Goal: Task Accomplishment & Management: Use online tool/utility

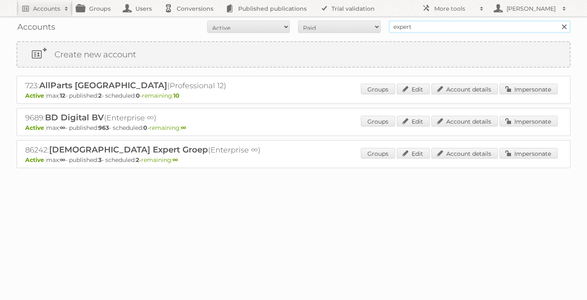
click at [418, 27] on input "expert" at bounding box center [479, 27] width 181 height 12
type input "e"
type input "sonoma"
click at [557, 21] on input "Search" at bounding box center [563, 27] width 12 height 12
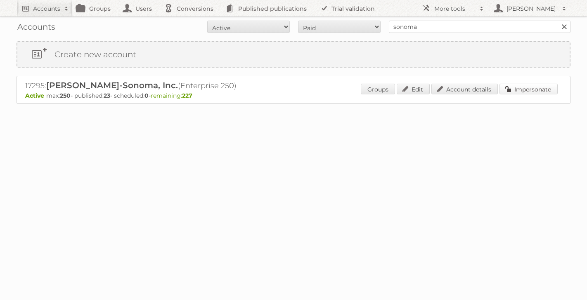
click at [535, 88] on link "Impersonate" at bounding box center [528, 89] width 58 height 11
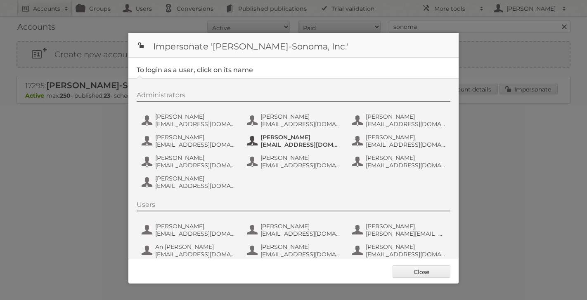
click at [271, 138] on span "Elleigh Milligan" at bounding box center [300, 137] width 80 height 7
